Goal: Task Accomplishment & Management: Use online tool/utility

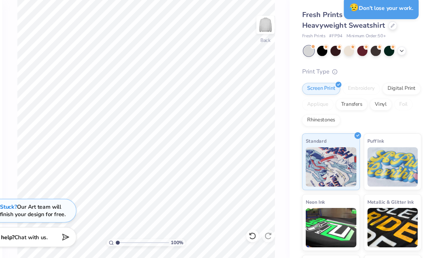
scroll to position [26, 30]
click at [312, 58] on div "Fresh Prints Denver Mock Neck Heavyweight Sweatshirt Fresh Prints # FP94 Minimu…" at bounding box center [355, 170] width 107 height 272
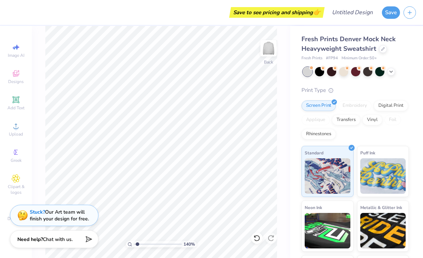
type input "1.45530406949388"
type textarea "x"
type input "1.67405946051691"
type textarea "x"
type input "1.71094388541255"
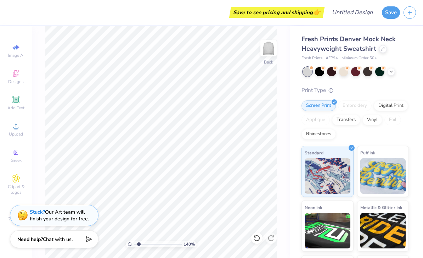
type textarea "x"
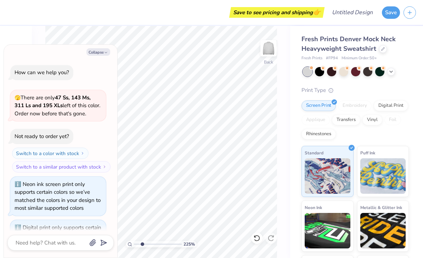
scroll to position [313, 0]
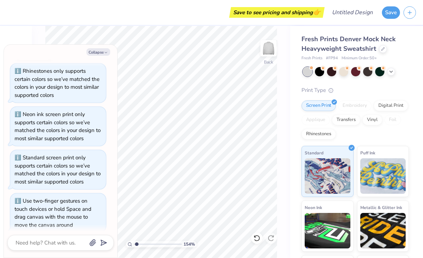
type input "1.24899409509024"
click at [104, 54] on button "Collapse" at bounding box center [99, 51] width 24 height 7
type textarea "x"
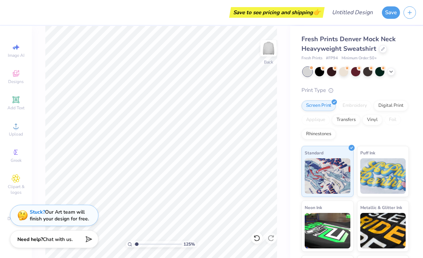
click at [15, 102] on icon at bounding box center [15, 99] width 5 height 5
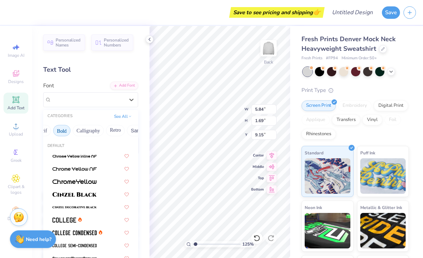
scroll to position [0, 90]
click at [57, 131] on button "Bold" at bounding box center [59, 130] width 17 height 11
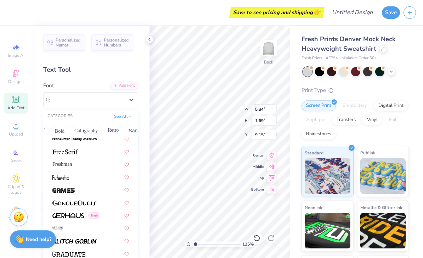
scroll to position [1576, 0]
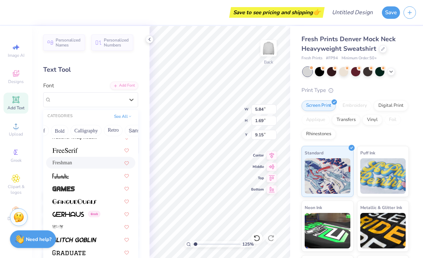
click at [60, 160] on span "Freshman" at bounding box center [62, 162] width 20 height 7
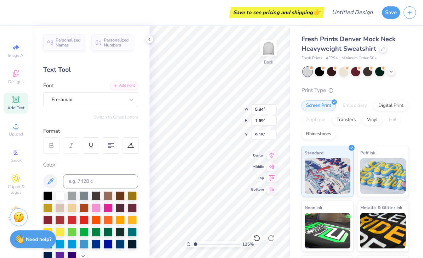
type input "1.24899409509024"
type input "7.44"
type input "2.01"
type input "8.99"
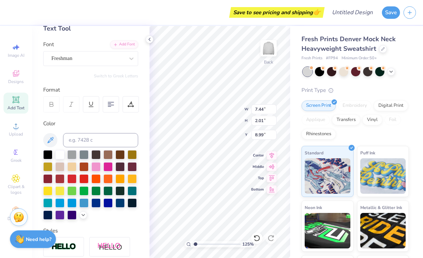
scroll to position [42, 0]
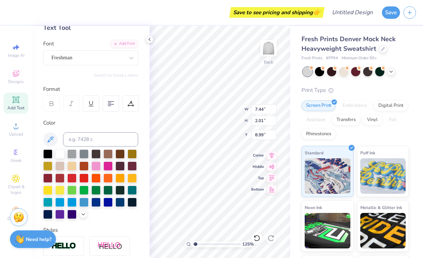
type input "1.24899409509024"
type input "10.24"
type textarea "X"
type textarea "AAWD"
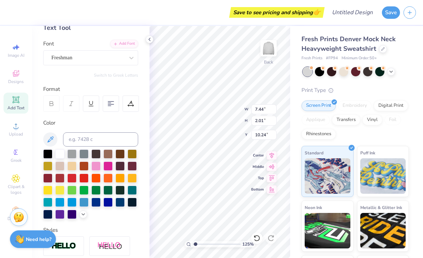
type input "1.24899409509024"
type textarea "AAWD"
type input "1.24899409509024"
type input "12.30"
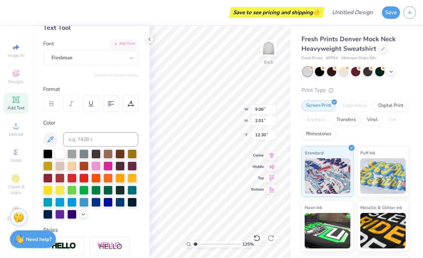
click at [273, 157] on icon at bounding box center [272, 155] width 10 height 9
click at [273, 154] on icon at bounding box center [272, 155] width 10 height 9
type input "1.24899409509024"
type input "3.13"
type input "0.70"
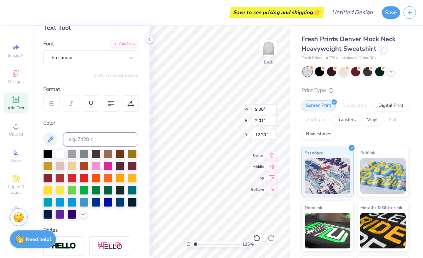
type input "13.62"
type input "1.24899409509024"
type input "1.83"
click at [58, 218] on div at bounding box center [59, 214] width 9 height 9
click at [84, 222] on div "Personalized Names Personalized Numbers Text Tool Add Font Font Freshman Switch…" at bounding box center [91, 142] width 118 height 232
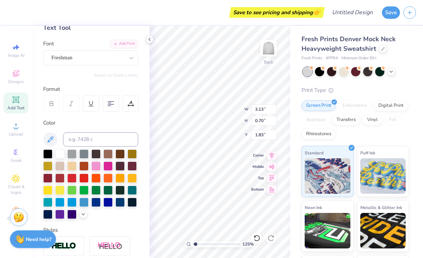
click at [82, 218] on div at bounding box center [83, 214] width 8 height 8
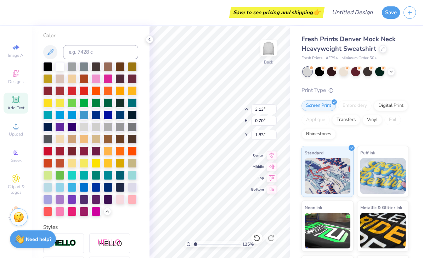
scroll to position [135, 0]
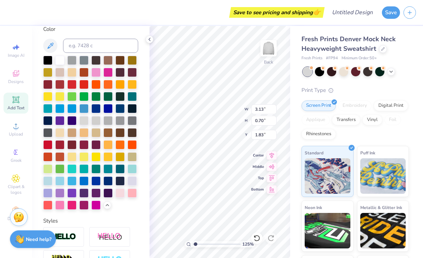
click at [74, 197] on div at bounding box center [71, 192] width 9 height 9
click at [85, 196] on div at bounding box center [83, 192] width 9 height 9
click at [48, 197] on div at bounding box center [47, 192] width 9 height 9
type input "1.24899409509024"
type input "1.99"
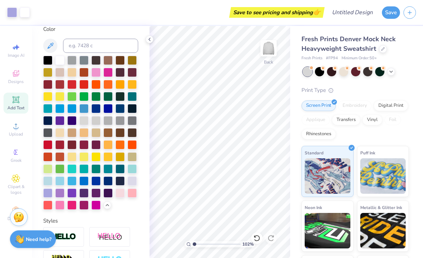
type input "1"
type input "3.33"
type input "0.74"
type input "2.26"
type input "3.49"
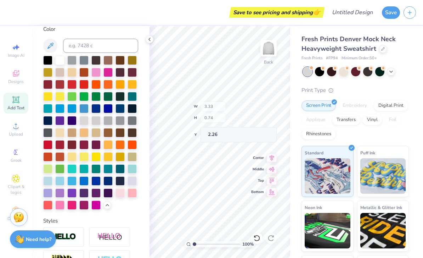
type input "0.77"
type input "1.97"
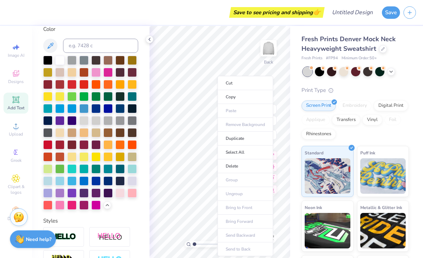
click at [263, 139] on li "Duplicate" at bounding box center [246, 139] width 56 height 14
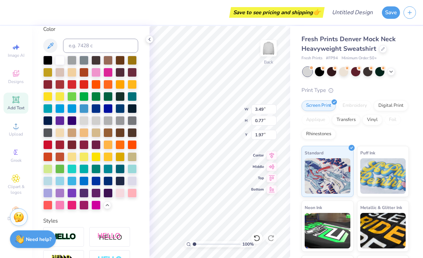
type input "2.97"
type input "10.00"
type textarea "SCHOOL OF DENTISTRY"
type input "11.69"
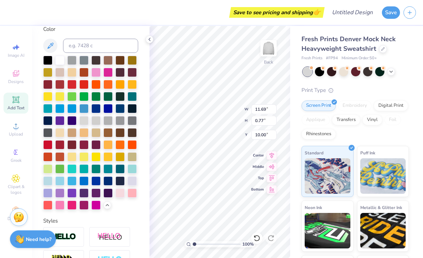
type input "6.85"
type input "7.63"
type input "14.53"
type input "3.44"
type input "3.41"
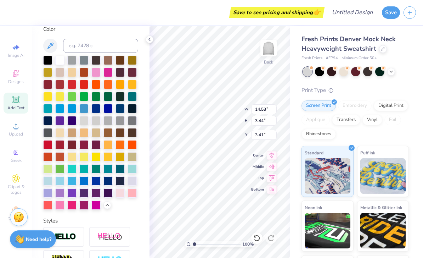
type input "14.97"
type input "3.69"
type input "3.94"
type input "3.49"
type input "0.77"
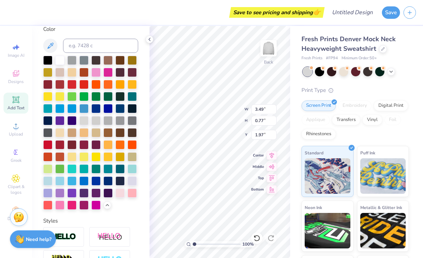
type input "2.61"
click at [412, 51] on div "Fresh Prints Denver Mock Neck Heavyweight Sweatshirt Fresh Prints # FP94 Minimu…" at bounding box center [356, 166] width 133 height 280
type input "2.23"
type input "9.90"
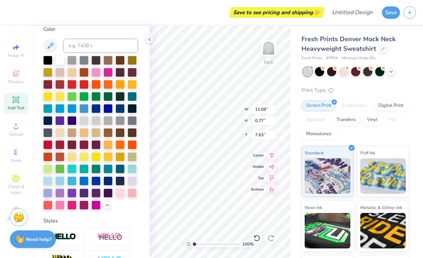
type input "0.66"
type input "7.30"
click at [150, 41] on icon at bounding box center [150, 40] width 6 height 6
click at [50, 196] on div at bounding box center [47, 192] width 9 height 9
click at [62, 194] on div at bounding box center [59, 192] width 9 height 9
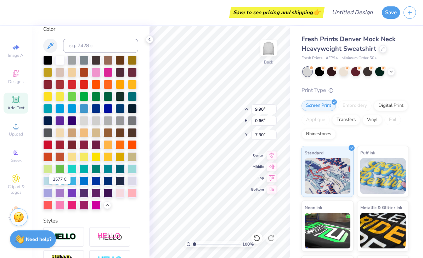
type input "14.53"
type input "3.44"
type input "4.19"
type input "14.97"
type input "3.69"
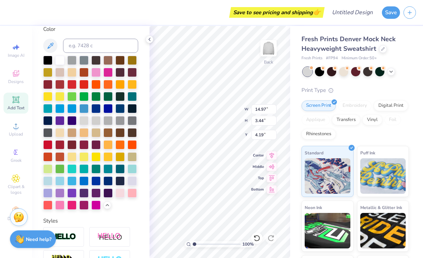
type input "3.94"
click at [63, 193] on div at bounding box center [59, 192] width 9 height 9
type input "14.53"
type input "3.44"
type input "4.19"
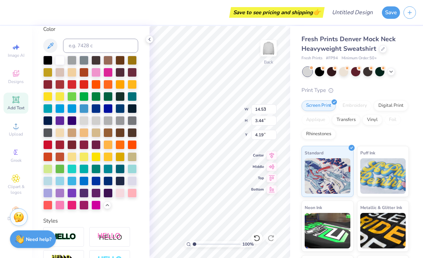
type input "3.49"
type input "0.77"
type input "2.23"
click at [60, 192] on div at bounding box center [59, 192] width 9 height 9
type input "3.48"
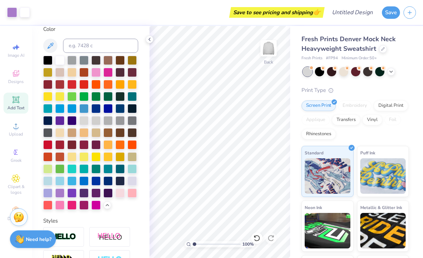
click at [152, 39] on icon at bounding box center [150, 40] width 6 height 6
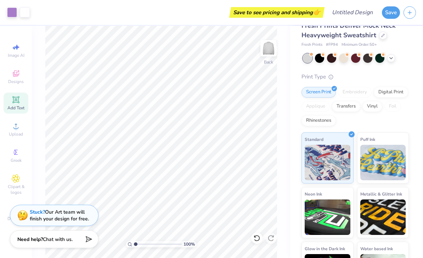
scroll to position [13, 0]
type input "1"
click at [52, 221] on div "Stuck? Our Art team will finish your design for free." at bounding box center [59, 215] width 59 height 13
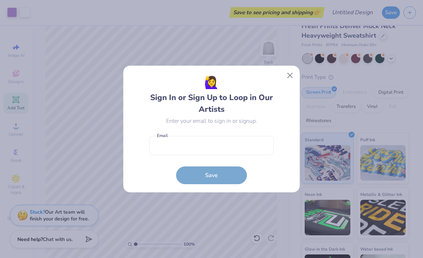
click at [294, 76] on button "Close" at bounding box center [290, 75] width 13 height 13
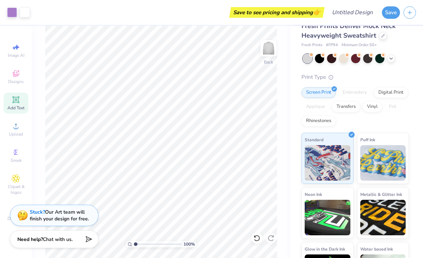
click at [342, 62] on div at bounding box center [343, 58] width 9 height 9
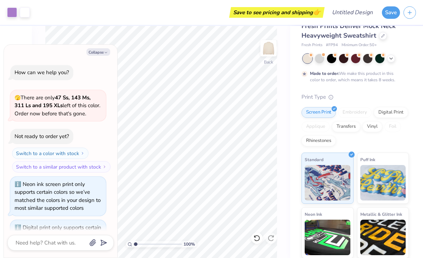
scroll to position [372, 0]
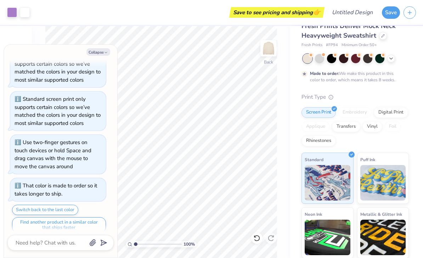
click at [307, 59] on div at bounding box center [307, 58] width 9 height 9
click at [320, 60] on div at bounding box center [319, 58] width 9 height 9
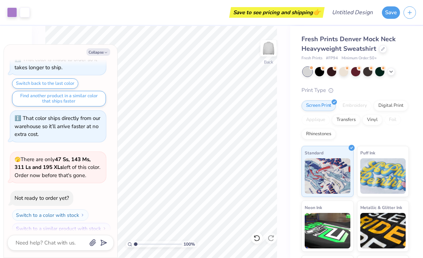
scroll to position [0, 0]
click at [107, 55] on button "Collapse" at bounding box center [99, 51] width 24 height 7
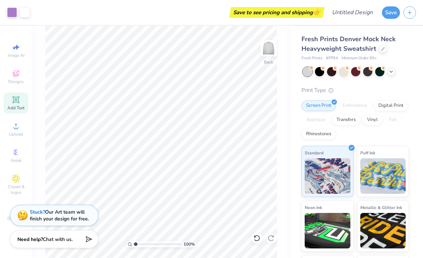
click at [395, 72] on div at bounding box center [392, 72] width 8 height 8
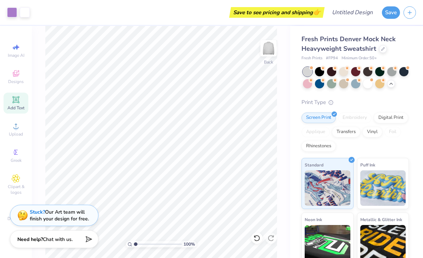
click at [307, 84] on div at bounding box center [307, 83] width 9 height 9
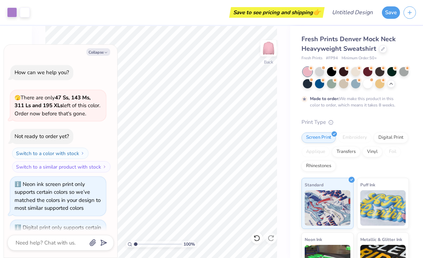
scroll to position [556, 0]
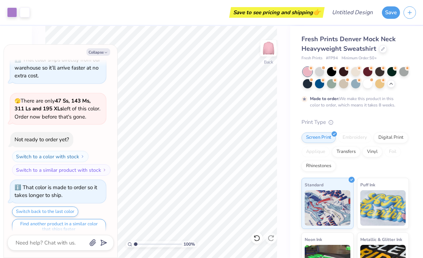
click at [97, 53] on button "Collapse" at bounding box center [99, 51] width 24 height 7
type textarea "x"
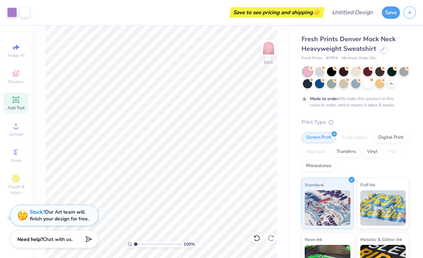
click at [355, 85] on div at bounding box center [355, 83] width 9 height 9
click at [320, 85] on div at bounding box center [319, 83] width 9 height 9
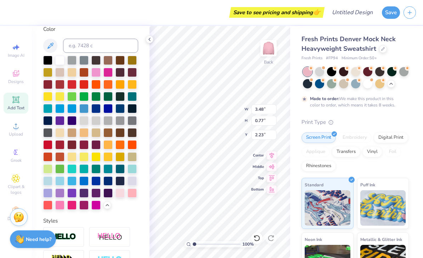
click at [61, 86] on div at bounding box center [59, 84] width 9 height 9
click at [84, 209] on div at bounding box center [83, 204] width 9 height 9
type input "14.53"
type input "3.44"
type input "4.19"
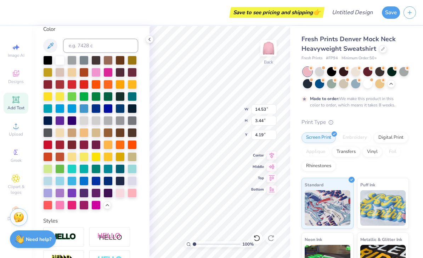
type input "14.97"
type input "3.69"
type input "3.94"
click at [88, 211] on div "Personalized Names Personalized Numbers Text Tool Add Font Font Freshman Switch…" at bounding box center [91, 142] width 118 height 232
click at [85, 210] on div at bounding box center [83, 204] width 9 height 9
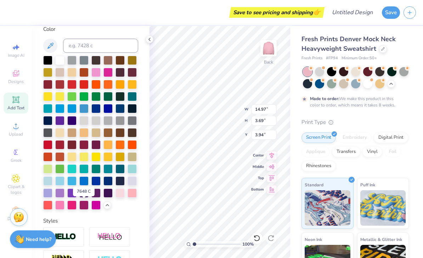
click at [79, 208] on div at bounding box center [83, 204] width 9 height 9
type input "9.90"
type input "0.66"
type input "7.30"
click at [82, 205] on div at bounding box center [83, 204] width 9 height 9
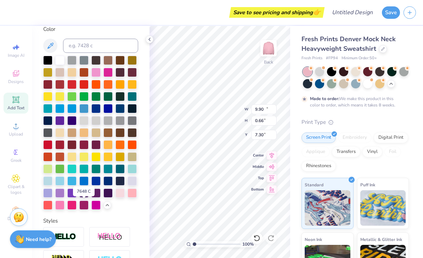
type input "14.53"
type input "3.44"
type input "4.19"
click at [149, 40] on icon at bounding box center [150, 40] width 6 height 6
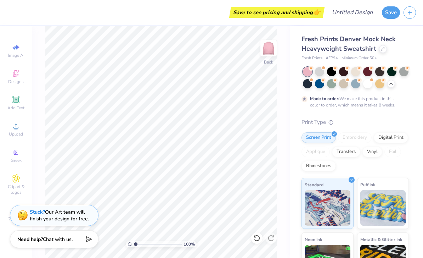
scroll to position [0, 0]
click at [12, 104] on icon at bounding box center [16, 99] width 9 height 9
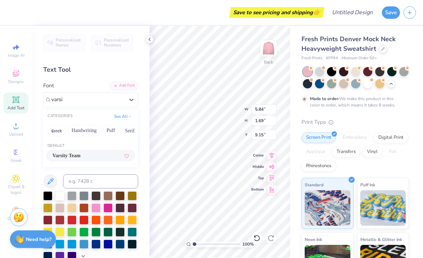
click at [71, 158] on div "Varsity Team" at bounding box center [90, 156] width 89 height 12
type input "varsi"
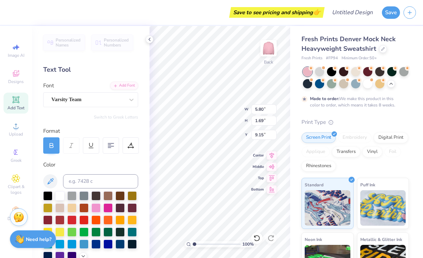
type input "3.48"
type input "0.77"
type input "2.23"
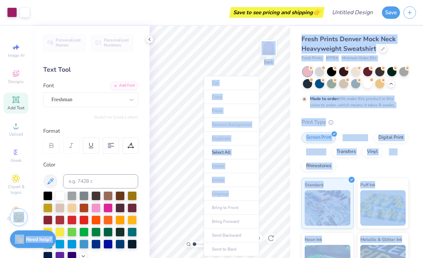
click at [244, 151] on li "Select All" at bounding box center [232, 152] width 56 height 14
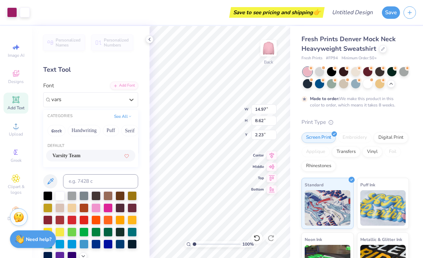
click at [103, 156] on div "Varsity Team" at bounding box center [90, 155] width 77 height 7
type input "vars"
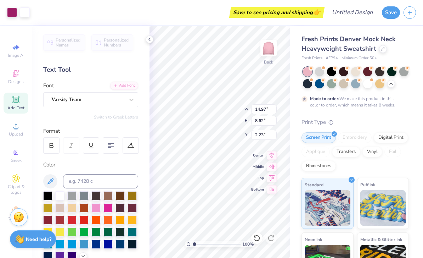
type input "8.56"
type input "2.29"
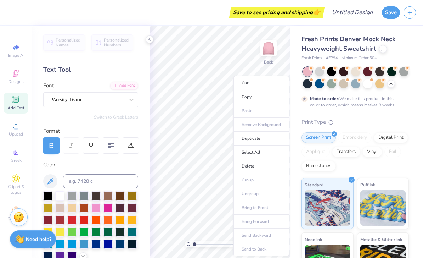
click at [268, 163] on li "Delete" at bounding box center [262, 166] width 56 height 14
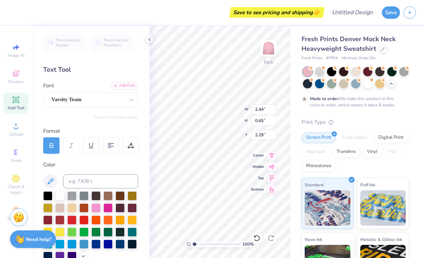
click at [301, 65] on div "Fresh Prints Denver Mock Neck Heavyweight Sweatshirt Fresh Prints # FP94 Minimu…" at bounding box center [356, 182] width 133 height 312
click at [320, 74] on div at bounding box center [319, 71] width 9 height 9
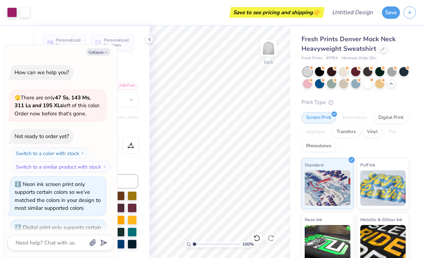
scroll to position [683, 0]
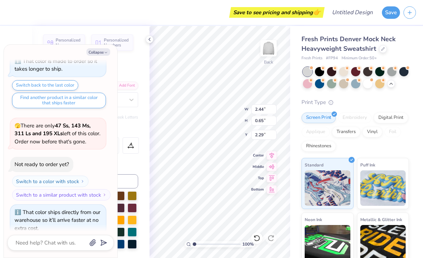
click at [106, 52] on icon "button" at bounding box center [106, 52] width 4 height 4
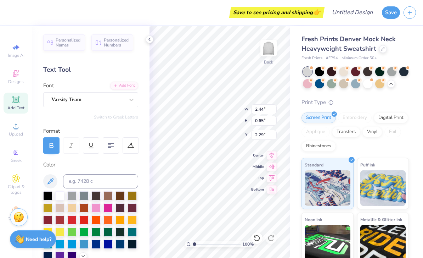
type textarea "x"
click at [54, 177] on icon at bounding box center [50, 181] width 9 height 9
click at [57, 178] on button at bounding box center [50, 181] width 14 height 14
click at [81, 175] on input at bounding box center [100, 181] width 75 height 14
click at [82, 178] on input at bounding box center [100, 181] width 75 height 14
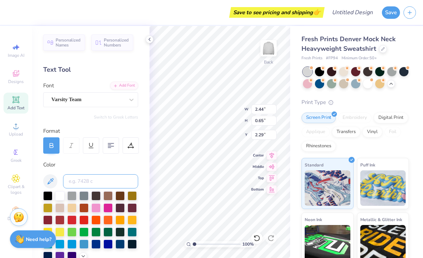
paste input "C8A2C8"
click at [69, 180] on input "C8A2C8" at bounding box center [100, 181] width 75 height 14
click at [72, 182] on input "C8A2C8" at bounding box center [100, 181] width 75 height 14
type input "C8A2C"
click at [71, 179] on input "C8A2C" at bounding box center [100, 181] width 75 height 14
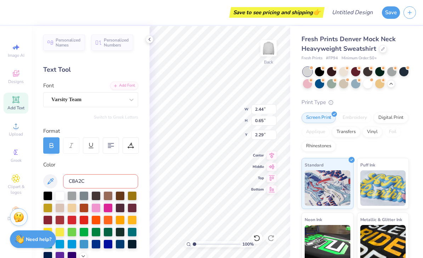
click at [71, 179] on input "C8A2C" at bounding box center [100, 181] width 75 height 14
click at [93, 185] on input at bounding box center [100, 181] width 75 height 14
click at [101, 180] on input at bounding box center [100, 181] width 75 height 14
click at [101, 183] on input at bounding box center [100, 181] width 75 height 14
click at [101, 179] on input at bounding box center [100, 181] width 75 height 14
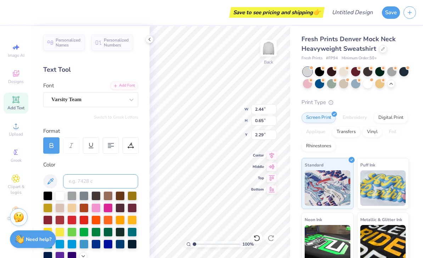
click at [101, 179] on input at bounding box center [100, 181] width 75 height 14
click at [100, 178] on input at bounding box center [100, 181] width 75 height 14
paste input "C8A2C8"
click at [73, 181] on input "C8A2C8" at bounding box center [100, 181] width 75 height 14
click at [93, 182] on input "8A2C8" at bounding box center [100, 181] width 75 height 14
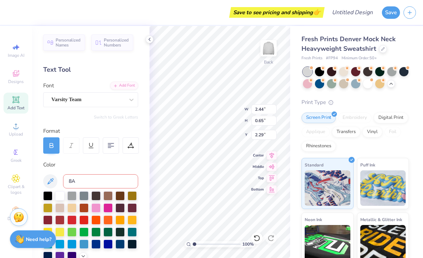
type input "8"
type input "L"
click at [51, 183] on icon at bounding box center [50, 181] width 9 height 9
click at [50, 183] on icon at bounding box center [50, 181] width 9 height 9
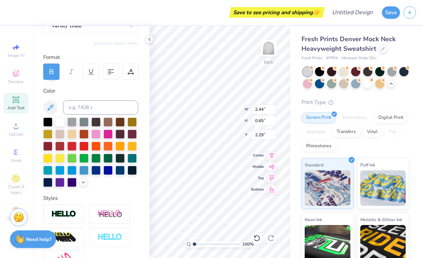
scroll to position [73, 0]
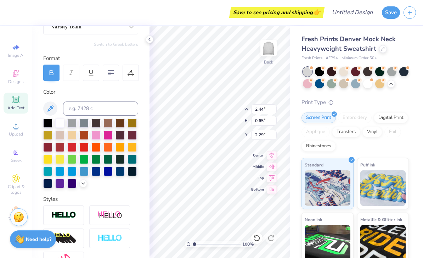
click at [82, 188] on div at bounding box center [90, 153] width 95 height 70
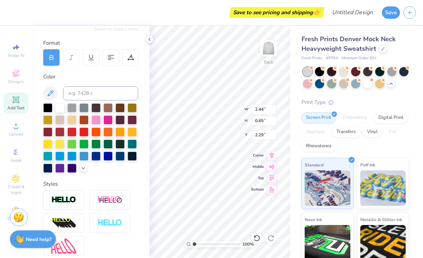
scroll to position [87, 0]
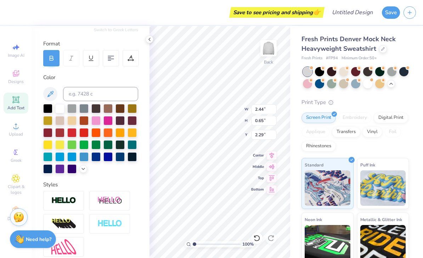
click at [81, 170] on icon at bounding box center [84, 169] width 6 height 6
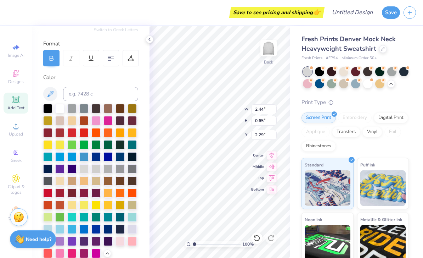
click at [83, 171] on div at bounding box center [83, 168] width 9 height 9
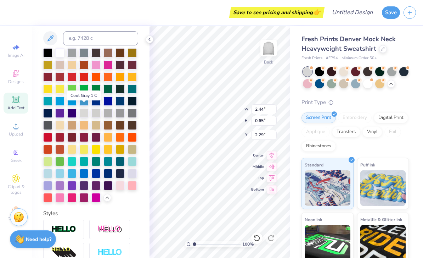
scroll to position [149, 0]
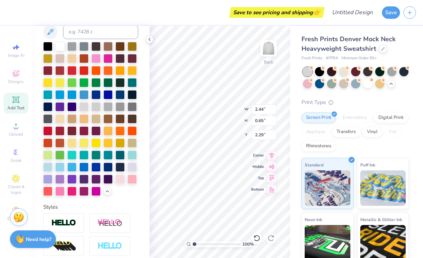
click at [59, 181] on div at bounding box center [59, 178] width 9 height 9
click at [62, 180] on div at bounding box center [59, 178] width 9 height 9
type input "14.53"
type input "3.44"
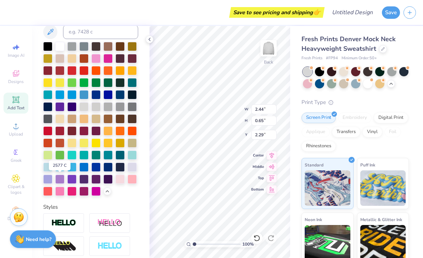
type input "4.19"
type input "14.97"
type input "3.69"
type input "3.94"
click at [61, 183] on div at bounding box center [59, 178] width 9 height 9
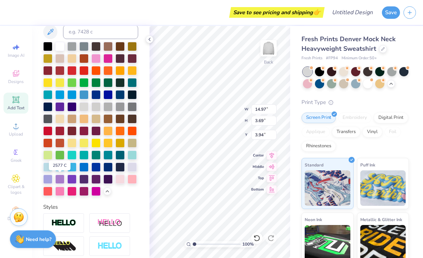
type input "14.53"
type input "3.44"
type input "4.19"
click at [61, 182] on div at bounding box center [59, 178] width 9 height 9
type input "2.44"
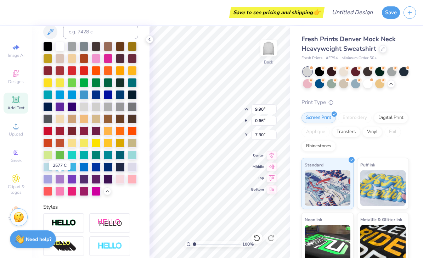
type input "0.65"
type input "2.29"
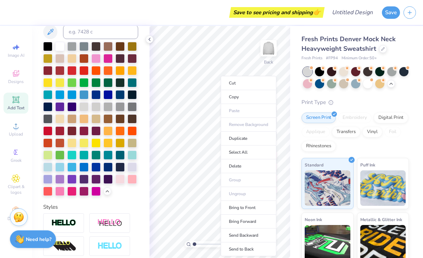
type input "2.67"
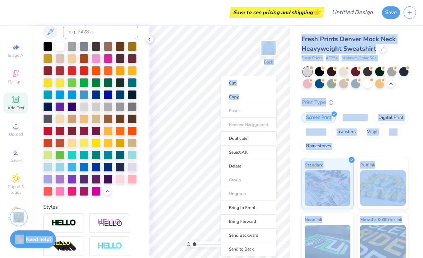
click at [253, 88] on li "Cut" at bounding box center [249, 83] width 56 height 14
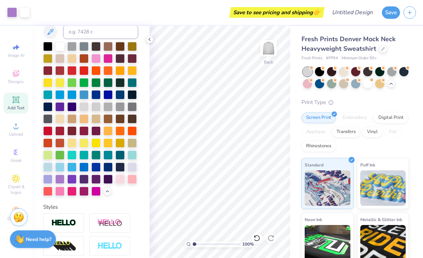
click at [261, 237] on div at bounding box center [256, 237] width 11 height 11
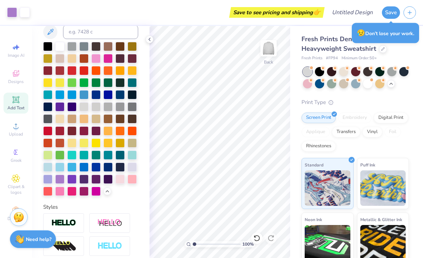
click at [146, 39] on div at bounding box center [150, 39] width 8 height 8
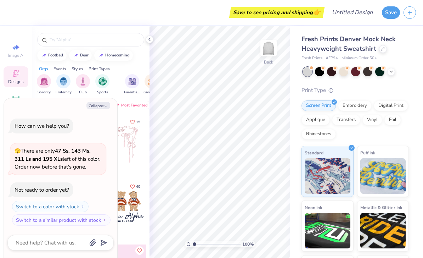
click at [103, 106] on button "Collapse" at bounding box center [99, 105] width 24 height 7
type textarea "x"
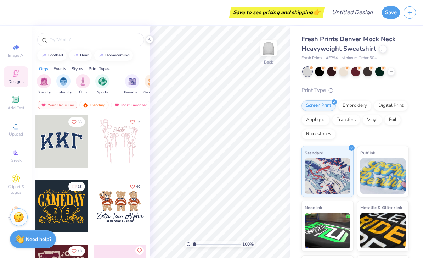
click at [87, 78] on img "filter for Club" at bounding box center [83, 81] width 8 height 8
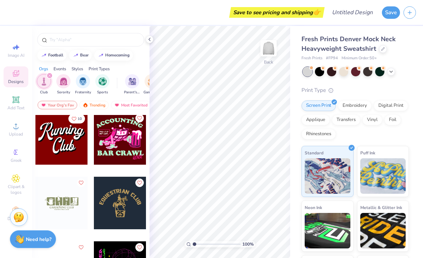
scroll to position [131, 0]
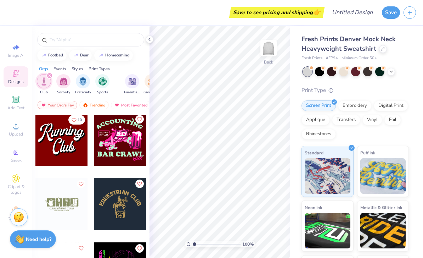
click at [68, 148] on div at bounding box center [61, 139] width 52 height 52
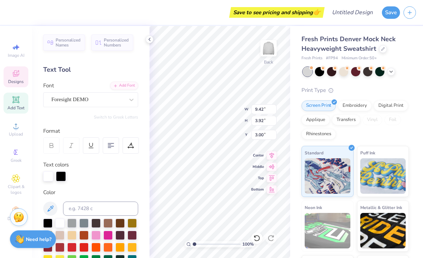
scroll to position [0, 1]
type textarea "[PERSON_NAME]"
type input "4.73"
type input "3.54"
type input "5.94"
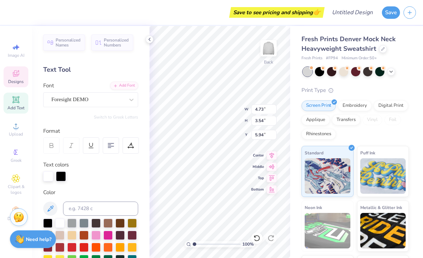
scroll to position [0, 1]
type textarea "School of Dentistry"
type input "12.27"
type input "3.68"
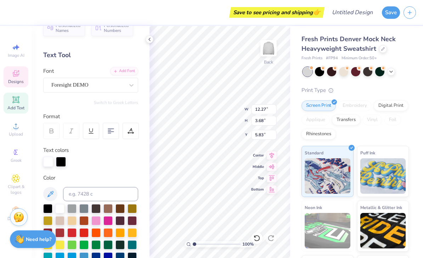
scroll to position [15, 0]
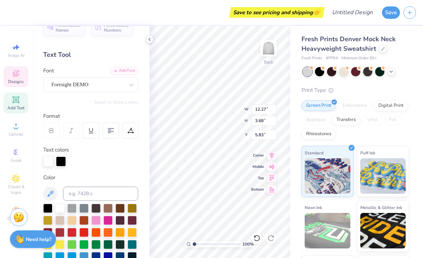
click at [261, 238] on div at bounding box center [256, 237] width 11 height 11
type input "5.25"
click at [258, 237] on icon at bounding box center [257, 237] width 7 height 7
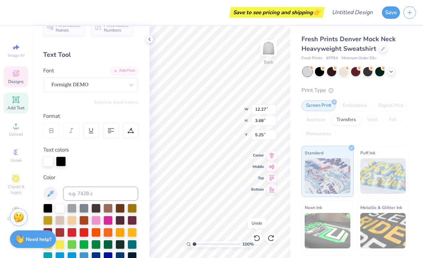
type input "16.27"
type input "4.88"
type input "5.42"
click at [260, 241] on icon at bounding box center [257, 237] width 7 height 7
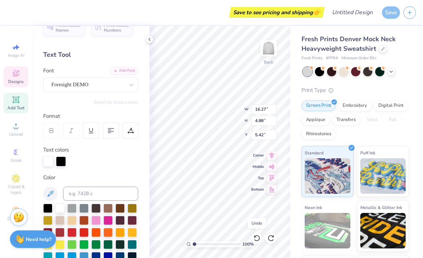
type input "4.73"
type input "3.54"
type input "5.94"
click at [257, 237] on icon at bounding box center [257, 237] width 7 height 7
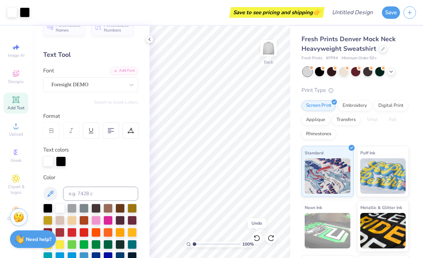
click at [260, 236] on icon at bounding box center [257, 237] width 7 height 7
click at [261, 239] on div at bounding box center [256, 237] width 11 height 11
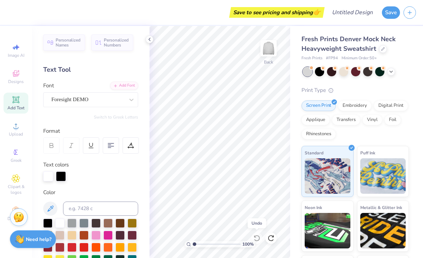
scroll to position [0, 0]
click at [18, 77] on icon at bounding box center [16, 73] width 9 height 9
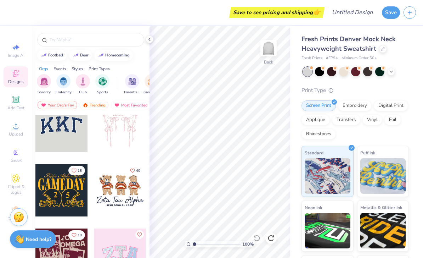
scroll to position [14, 0]
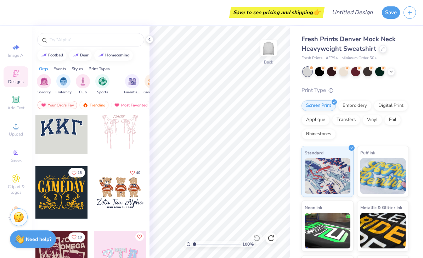
click at [68, 135] on div at bounding box center [61, 127] width 52 height 52
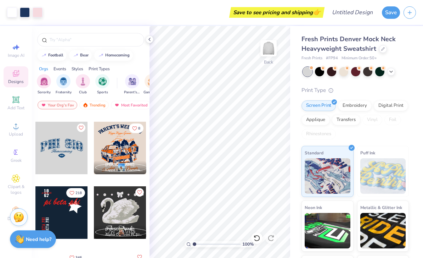
scroll to position [445, 0]
click at [75, 156] on div at bounding box center [61, 148] width 52 height 52
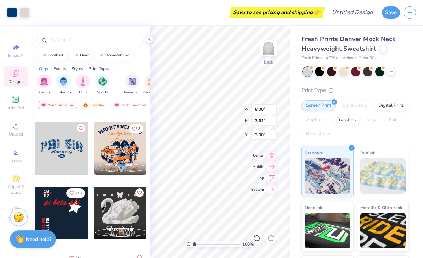
type input "11.21"
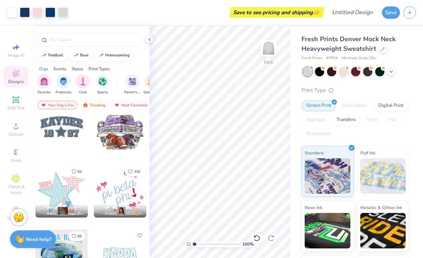
scroll to position [855, 0]
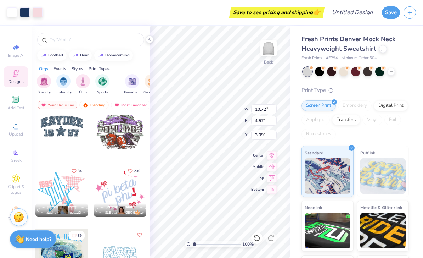
type input "10.91"
type input "4.79"
type input "3.00"
type input "10.72"
type input "4.57"
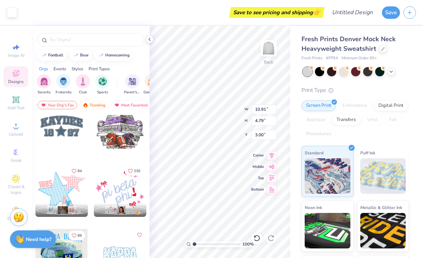
type input "3.09"
type input "10.72"
type input "4.57"
type input "3.09"
type input "10.91"
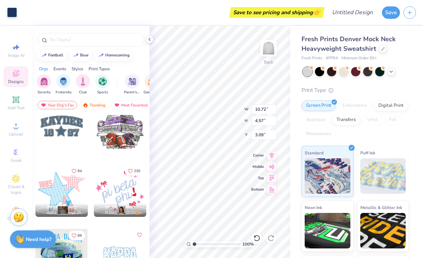
type input "4.79"
type input "3.00"
click at [254, 240] on icon at bounding box center [257, 237] width 7 height 7
click at [257, 238] on icon at bounding box center [257, 237] width 7 height 7
type input "10.91"
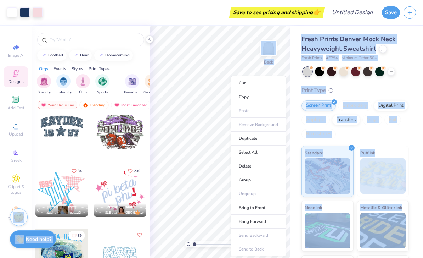
click at [267, 156] on li "Select All" at bounding box center [259, 152] width 56 height 14
type input "11.82"
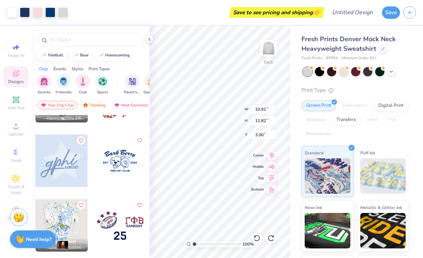
scroll to position [1467, 0]
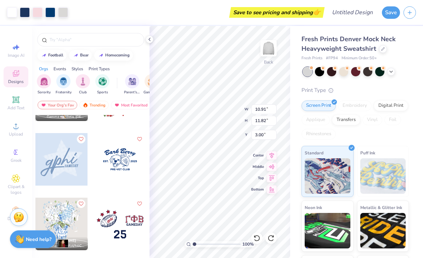
click at [104, 43] on input "text" at bounding box center [94, 39] width 91 height 7
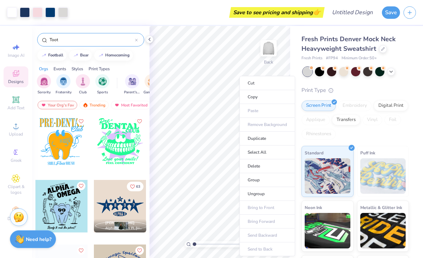
click at [273, 165] on li "Delete" at bounding box center [268, 166] width 56 height 14
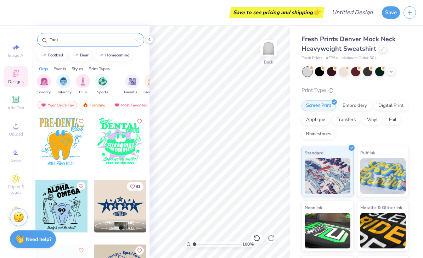
click at [62, 149] on div at bounding box center [61, 141] width 52 height 52
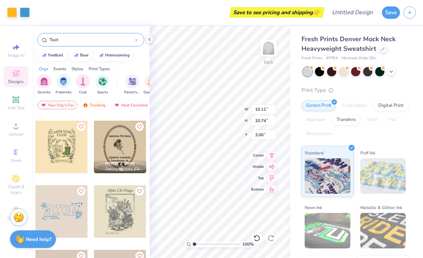
scroll to position [447, 0]
click at [103, 55] on img at bounding box center [101, 55] width 6 height 4
click at [113, 39] on input "homecoming" at bounding box center [92, 39] width 86 height 7
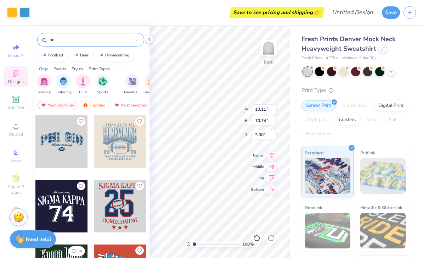
type input "h"
type input "Tooth"
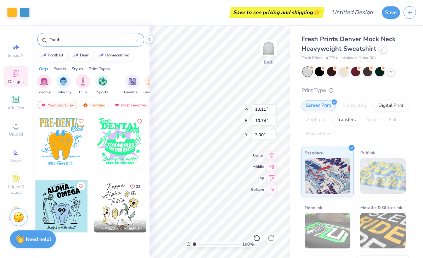
click at [125, 37] on input "Tooth" at bounding box center [92, 39] width 86 height 7
click at [137, 38] on div at bounding box center [136, 40] width 3 height 6
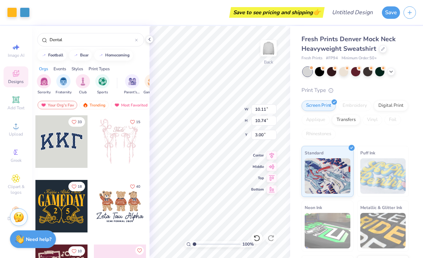
type input "Dental"
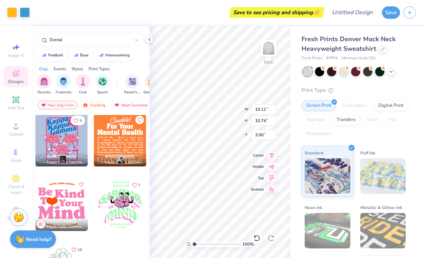
scroll to position [195, 0]
type input "1.69"
click at [17, 111] on span "Add Text" at bounding box center [15, 108] width 17 height 6
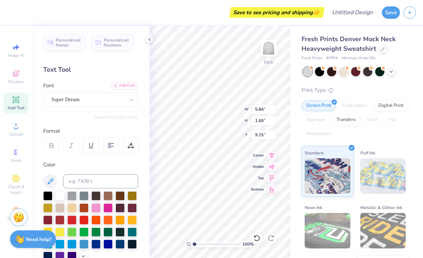
scroll to position [0, 1]
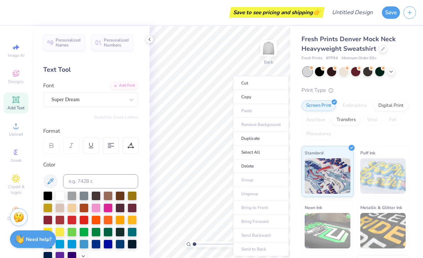
click at [262, 169] on li "Delete" at bounding box center [261, 166] width 56 height 14
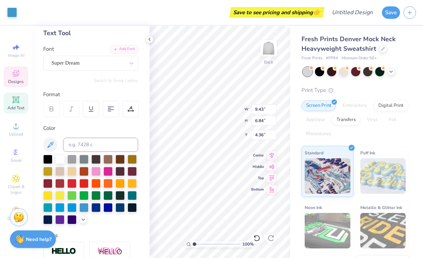
scroll to position [63, 0]
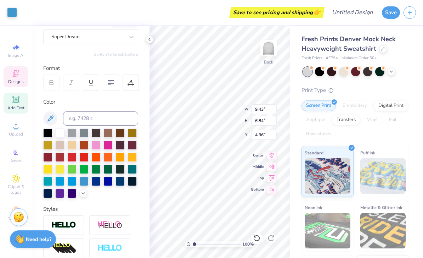
click at [60, 193] on div at bounding box center [59, 193] width 9 height 9
click at [86, 191] on div at bounding box center [83, 193] width 8 height 8
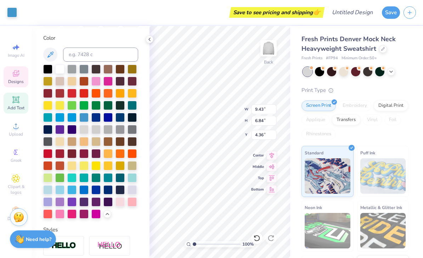
scroll to position [127, 0]
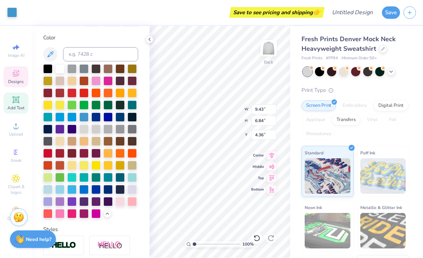
click at [73, 203] on div at bounding box center [71, 201] width 9 height 9
click at [67, 197] on div at bounding box center [71, 201] width 9 height 9
click at [120, 147] on div at bounding box center [90, 141] width 95 height 154
click at [260, 239] on icon at bounding box center [257, 237] width 7 height 7
type input "1.69"
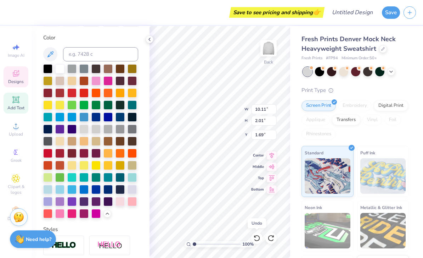
click at [259, 239] on icon at bounding box center [257, 237] width 7 height 7
click at [258, 239] on icon at bounding box center [257, 237] width 7 height 7
click at [256, 235] on icon at bounding box center [257, 237] width 7 height 7
click at [257, 234] on icon at bounding box center [257, 237] width 7 height 7
type input "5.84"
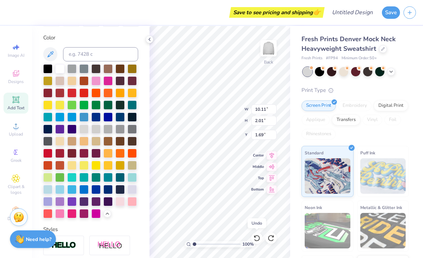
type input "1.69"
type input "9.15"
click at [258, 238] on icon at bounding box center [257, 237] width 7 height 7
click at [259, 238] on icon at bounding box center [257, 237] width 7 height 7
click at [272, 233] on div at bounding box center [271, 237] width 11 height 11
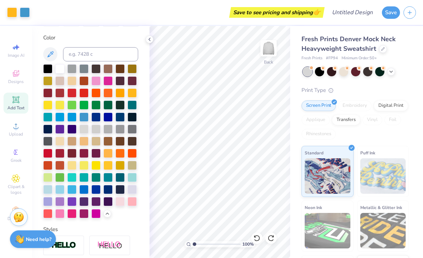
click at [274, 236] on icon at bounding box center [271, 237] width 7 height 7
click at [257, 238] on icon at bounding box center [257, 237] width 7 height 7
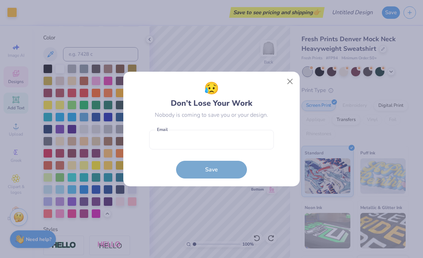
click at [292, 86] on button "Close" at bounding box center [290, 81] width 13 height 13
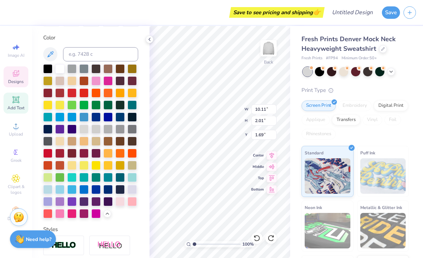
type input "9.43"
type input "6.84"
type input "12.66"
type input "5.57"
type input "6.11"
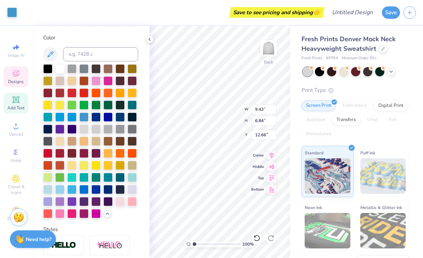
type input "5.00"
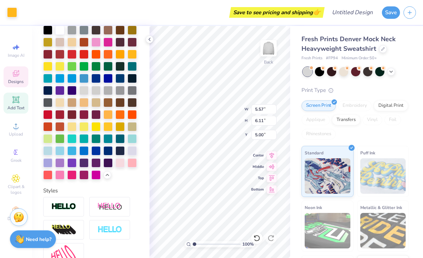
scroll to position [100, 0]
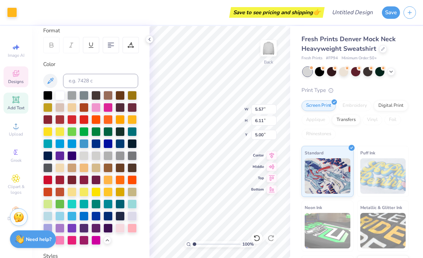
click at [60, 97] on div at bounding box center [59, 95] width 9 height 9
click at [63, 100] on div at bounding box center [59, 95] width 9 height 9
click at [14, 80] on span "Designs" at bounding box center [16, 82] width 16 height 6
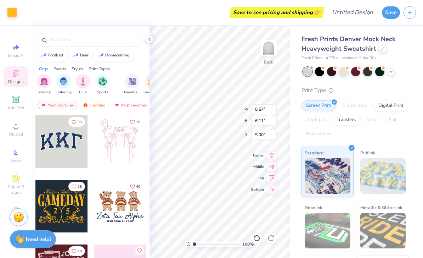
scroll to position [0, 0]
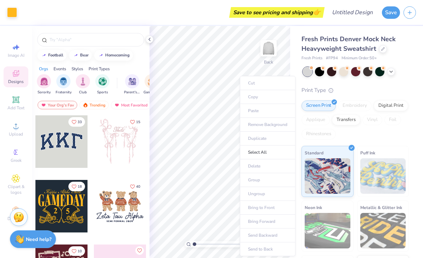
click at [16, 53] on span "Image AI" at bounding box center [16, 55] width 17 height 6
select select "4"
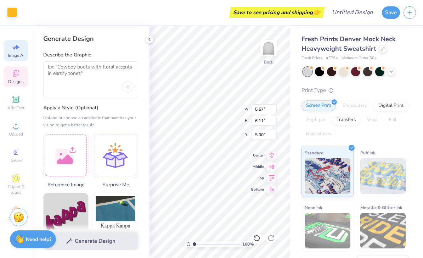
click at [18, 113] on div "Add Text" at bounding box center [16, 103] width 25 height 21
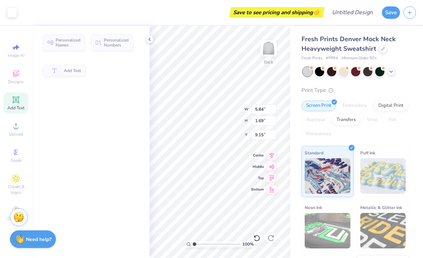
type input "5.84"
type input "1.69"
type input "9.15"
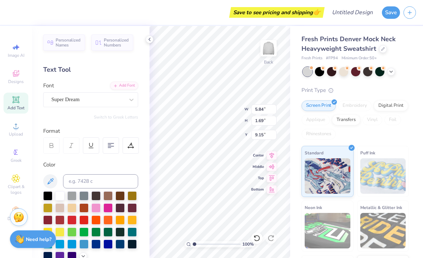
click at [18, 48] on icon at bounding box center [16, 47] width 9 height 9
select select "4"
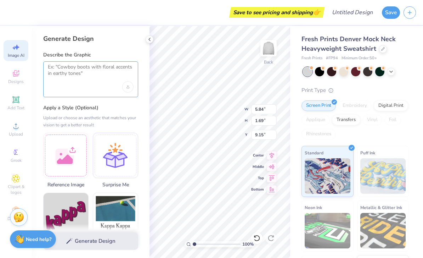
click at [74, 80] on textarea at bounding box center [91, 73] width 86 height 18
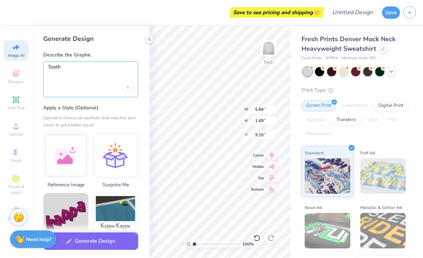
type textarea "Tooth"
click at [127, 88] on icon "Upload image" at bounding box center [128, 86] width 3 height 3
click at [48, 114] on div "Upload or choose an aesthetic that matches your vision to get a better result" at bounding box center [90, 121] width 95 height 14
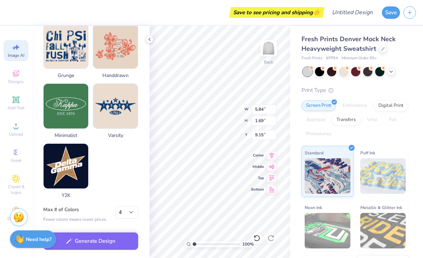
scroll to position [353, 0]
click at [13, 113] on div "Add Text" at bounding box center [16, 103] width 25 height 21
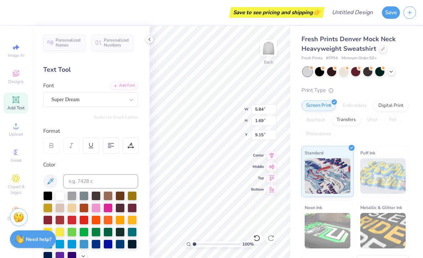
click at [8, 186] on div "Clipart & logos" at bounding box center [16, 184] width 25 height 27
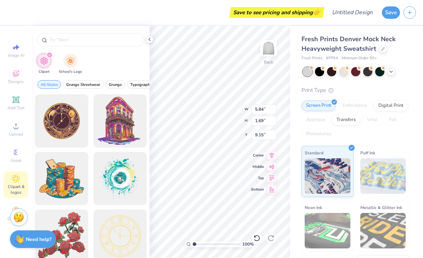
click at [17, 154] on circle at bounding box center [15, 152] width 4 height 4
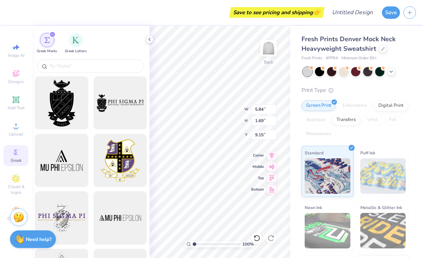
click at [12, 130] on icon at bounding box center [16, 126] width 9 height 9
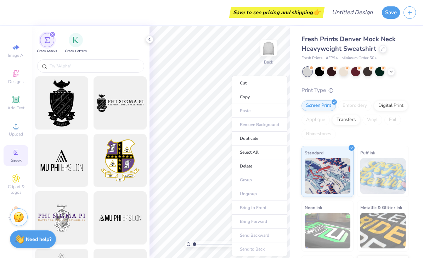
click at [268, 167] on li "Delete" at bounding box center [260, 166] width 56 height 14
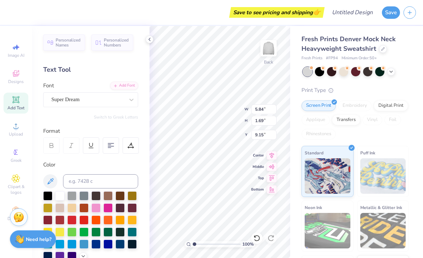
scroll to position [0, 0]
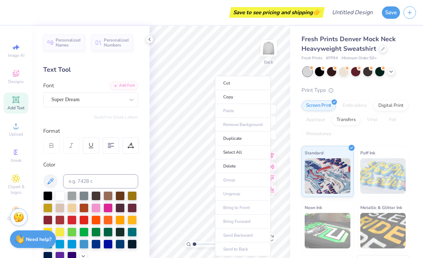
click at [249, 168] on li "Delete" at bounding box center [243, 166] width 56 height 14
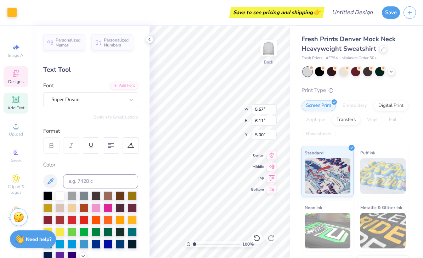
type input "10.11"
type input "2.01"
type input "1.69"
type textarea "D"
type textarea "C"
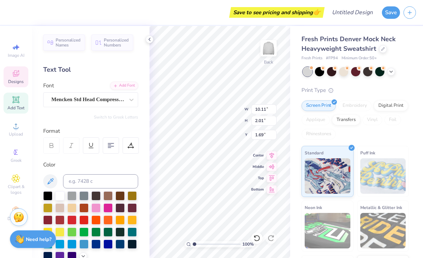
scroll to position [0, 0]
type textarea "[PERSON_NAME]"
type input "2.77"
type input "1.37"
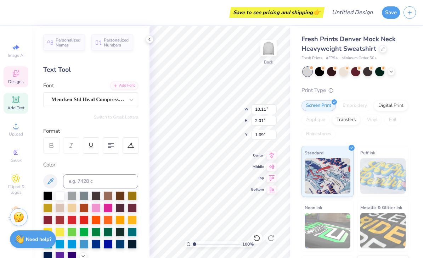
type input "3.49"
type textarea "C"
type textarea "Dental"
type input "5.57"
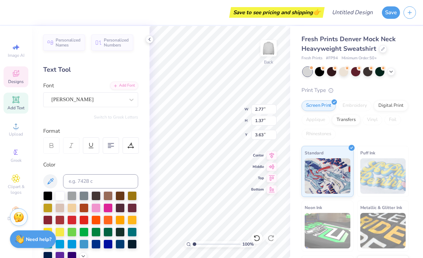
type input "6.11"
type input "5.00"
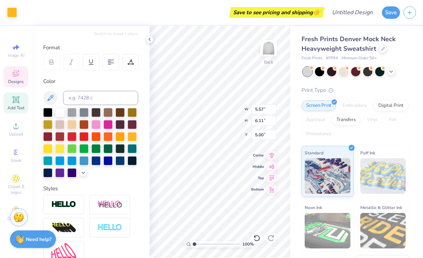
scroll to position [85, 0]
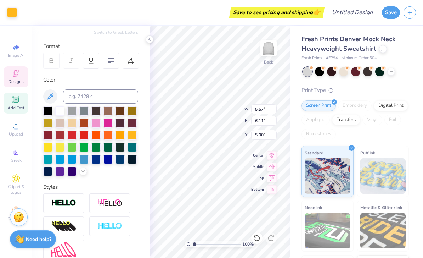
click at [85, 174] on div at bounding box center [83, 171] width 8 height 8
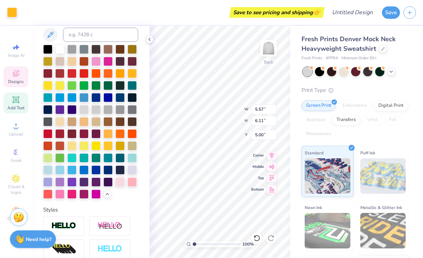
scroll to position [145, 0]
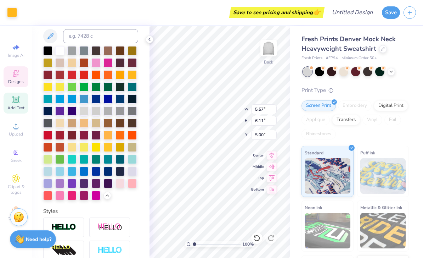
click at [135, 173] on div at bounding box center [132, 171] width 9 height 9
click at [132, 172] on div at bounding box center [132, 171] width 9 height 9
click at [129, 176] on div at bounding box center [132, 171] width 9 height 9
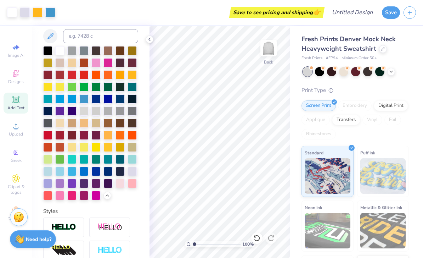
click at [253, 237] on div at bounding box center [256, 237] width 11 height 11
click at [256, 237] on icon at bounding box center [255, 235] width 1 height 1
click at [256, 238] on icon at bounding box center [257, 237] width 7 height 7
click at [256, 234] on div at bounding box center [256, 237] width 11 height 11
click at [257, 241] on icon at bounding box center [257, 238] width 6 height 6
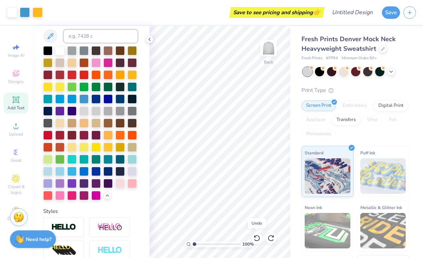
click at [256, 240] on icon at bounding box center [257, 237] width 7 height 7
click at [256, 241] on icon at bounding box center [257, 238] width 6 height 6
click at [270, 236] on icon at bounding box center [271, 238] width 6 height 6
click at [271, 236] on icon at bounding box center [271, 237] width 7 height 7
click at [274, 238] on icon at bounding box center [271, 237] width 7 height 7
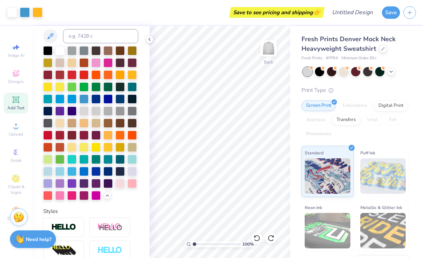
click at [254, 237] on icon at bounding box center [257, 237] width 7 height 7
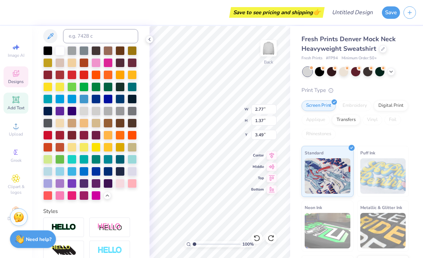
scroll to position [0, 0]
type textarea "Dental"
type input "5.57"
type input "6.11"
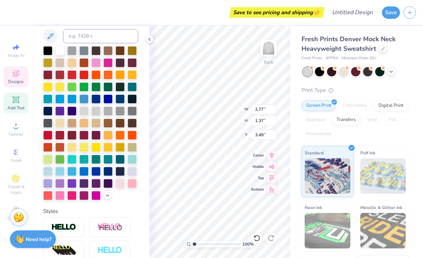
type input "5.00"
click at [254, 241] on icon at bounding box center [257, 237] width 7 height 7
type input "2.77"
type input "1.37"
type input "3.49"
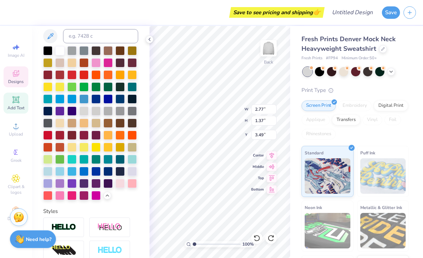
scroll to position [0, 0]
type textarea "l"
type textarea "Dental"
type input "5.57"
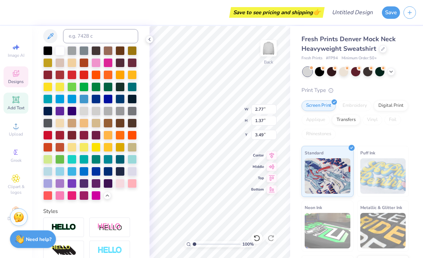
type input "6.11"
type input "5.00"
click at [64, 184] on div at bounding box center [59, 183] width 9 height 9
click at [84, 179] on div at bounding box center [83, 183] width 9 height 9
click at [76, 175] on div at bounding box center [71, 171] width 9 height 9
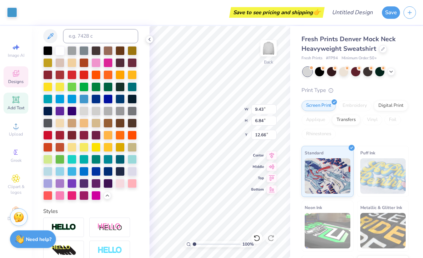
click at [69, 177] on div at bounding box center [90, 123] width 95 height 154
type input "5.57"
type input "6.11"
type input "5.00"
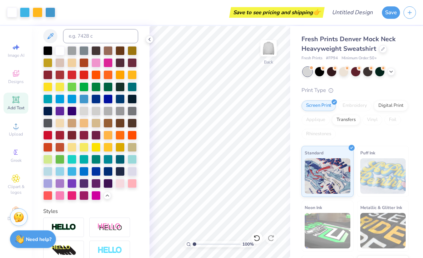
click at [259, 238] on icon at bounding box center [257, 237] width 7 height 7
click at [254, 234] on div at bounding box center [256, 237] width 11 height 11
click at [254, 236] on icon at bounding box center [257, 237] width 7 height 7
click at [258, 237] on icon at bounding box center [257, 237] width 7 height 7
click at [273, 235] on icon at bounding box center [271, 238] width 6 height 6
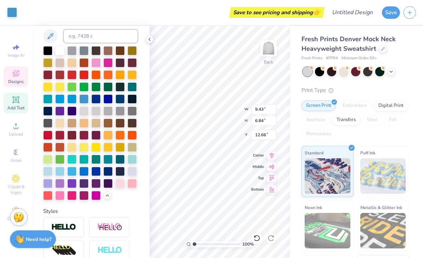
type input "4.27"
type input "5.57"
type input "6.11"
type input "5.42"
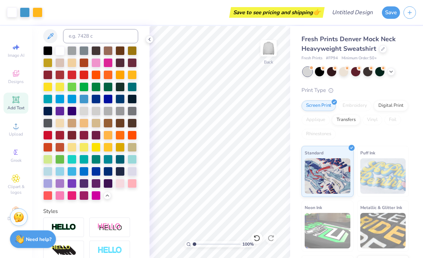
click at [415, 37] on div "Fresh Prints Denver Mock Neck Heavyweight Sweatshirt Fresh Prints # FP94 Minimu…" at bounding box center [356, 166] width 133 height 280
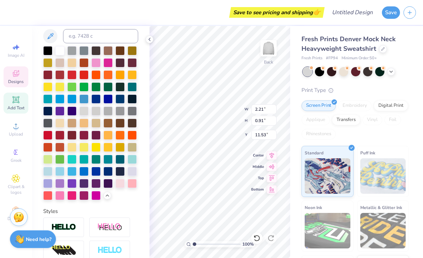
scroll to position [0, 0]
type textarea "A"
click at [259, 240] on icon at bounding box center [257, 238] width 6 height 6
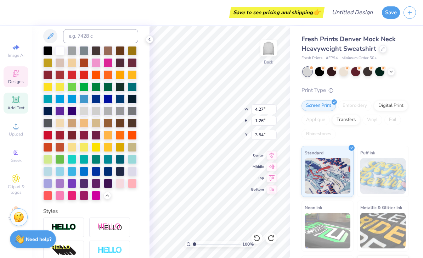
type textarea "D"
type textarea "AAWD"
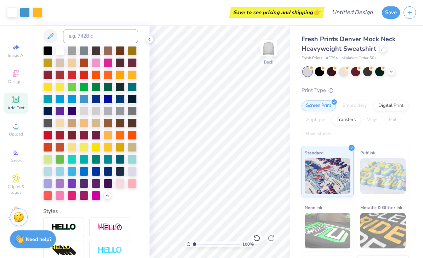
scroll to position [0, 0]
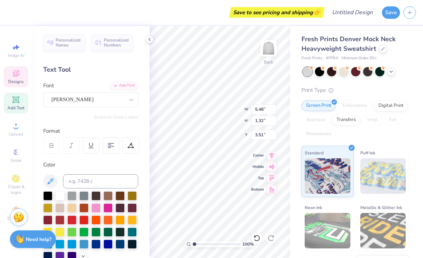
click at [120, 213] on div at bounding box center [90, 226] width 95 height 70
click at [123, 223] on div at bounding box center [120, 219] width 9 height 9
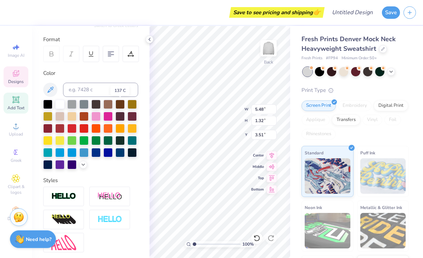
scroll to position [120, 0]
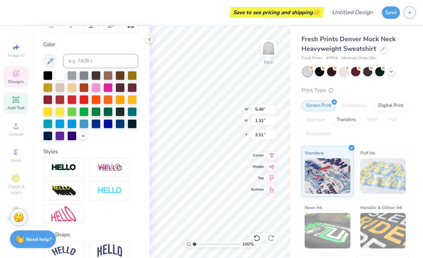
click at [82, 135] on polyline at bounding box center [83, 135] width 3 height 1
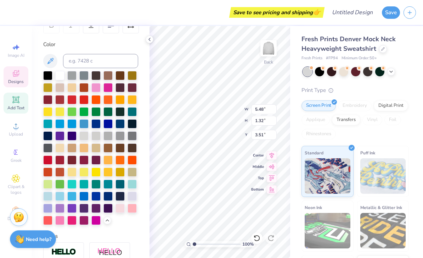
type input "11.00"
type input "7.60"
click at [57, 211] on div at bounding box center [59, 208] width 9 height 9
type input "5.57"
type input "6.11"
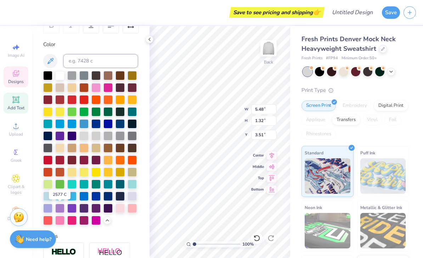
type input "5.42"
click at [62, 206] on div at bounding box center [59, 208] width 9 height 9
click at [59, 212] on div at bounding box center [59, 208] width 9 height 9
click at [62, 206] on div at bounding box center [59, 208] width 9 height 9
click at [61, 208] on div at bounding box center [59, 208] width 9 height 9
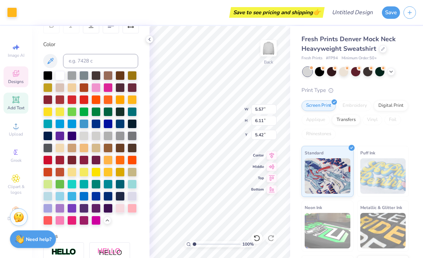
click at [259, 236] on icon at bounding box center [257, 238] width 6 height 6
click at [256, 239] on icon at bounding box center [257, 237] width 7 height 7
click at [258, 240] on icon at bounding box center [257, 238] width 6 height 6
click at [256, 240] on icon at bounding box center [257, 238] width 6 height 6
click at [255, 235] on icon at bounding box center [257, 237] width 7 height 7
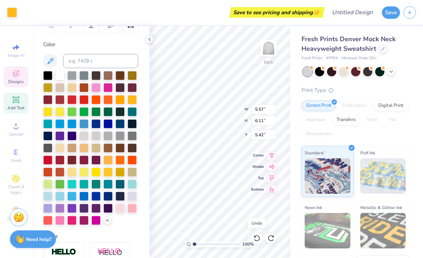
click at [257, 236] on icon at bounding box center [257, 237] width 7 height 7
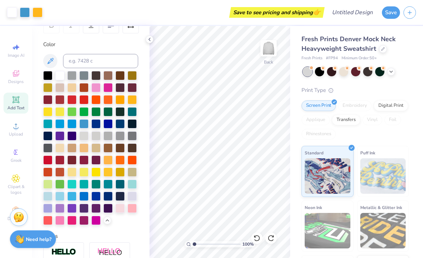
click at [146, 44] on div "Personalized Names Personalized Numbers Text Tool Add Font Font [PERSON_NAME] S…" at bounding box center [91, 142] width 118 height 232
click at [147, 41] on icon at bounding box center [150, 40] width 6 height 6
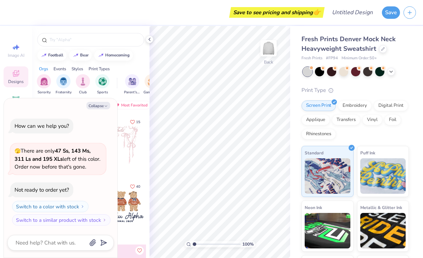
click at [94, 105] on button "Collapse" at bounding box center [99, 105] width 24 height 7
type textarea "x"
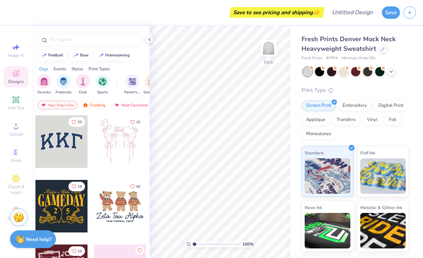
click at [85, 92] on span "Club" at bounding box center [83, 92] width 8 height 5
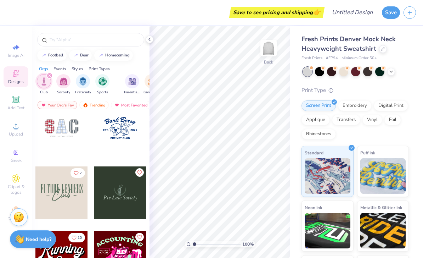
scroll to position [4, 0]
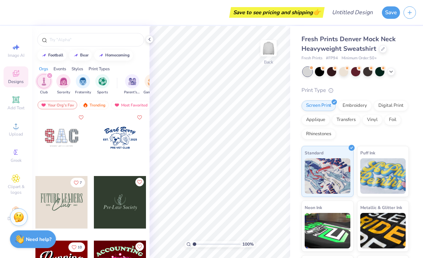
click at [48, 138] on div at bounding box center [61, 137] width 52 height 52
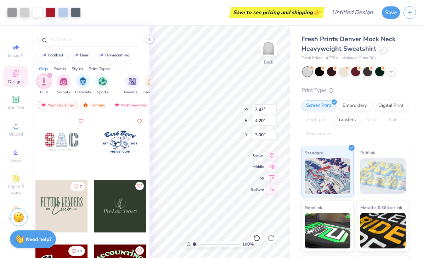
scroll to position [0, 0]
click at [63, 85] on img "filter for Sorority" at bounding box center [64, 81] width 8 height 8
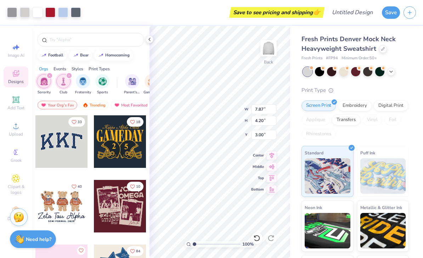
click at [85, 81] on img "filter for Fraternity" at bounding box center [83, 81] width 8 height 8
click at [62, 81] on img "filter for Sorority" at bounding box center [64, 81] width 8 height 8
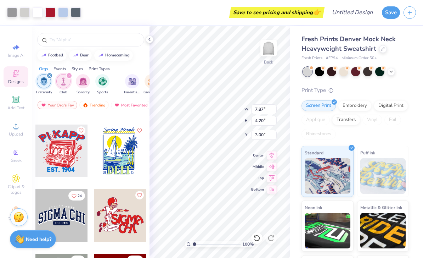
scroll to position [844, 0]
